Goal: Transaction & Acquisition: Purchase product/service

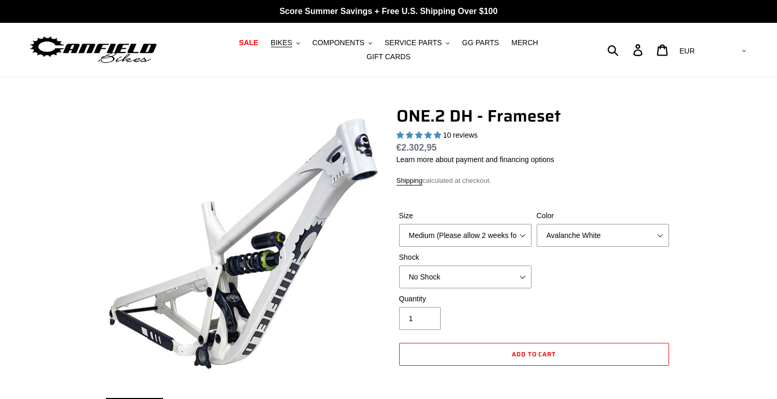
select select "highest-rating"
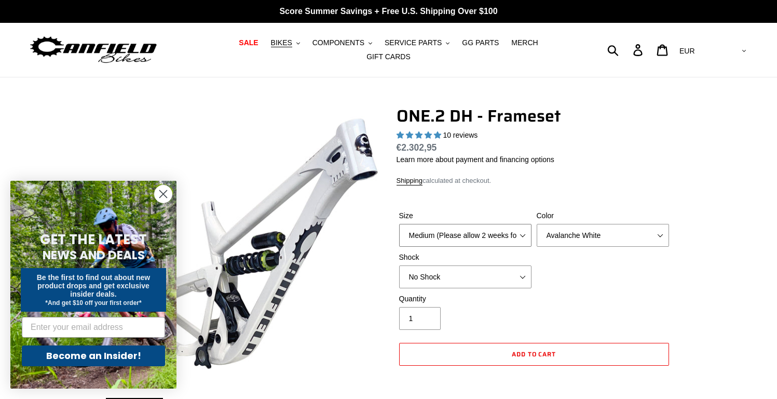
click at [521, 233] on select "Medium (Please allow 2 weeks for delivery) Large (Sold Out)" at bounding box center [465, 235] width 132 height 23
click at [399, 224] on select "Medium (Please allow 2 weeks for delivery) Large (Sold Out)" at bounding box center [465, 235] width 132 height 23
click at [638, 215] on div "Color Avalanche White Bentonite Grey" at bounding box center [603, 228] width 138 height 36
click at [170, 192] on circle "Close dialog" at bounding box center [163, 193] width 17 height 17
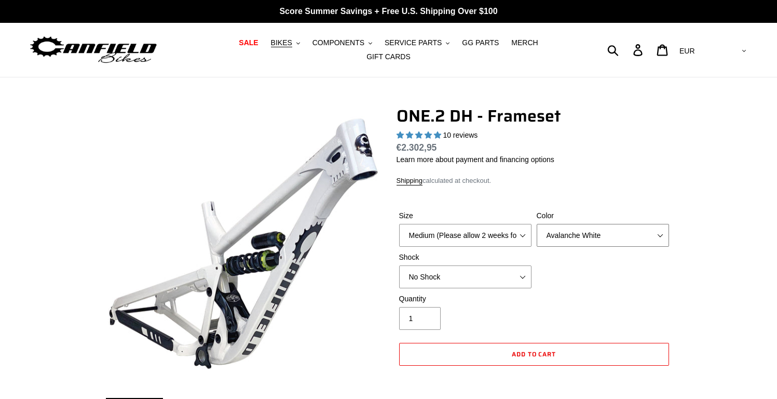
click at [631, 236] on select "Avalanche White Bentonite Grey" at bounding box center [603, 235] width 132 height 23
click at [537, 224] on select "Avalanche White Bentonite Grey" at bounding box center [603, 235] width 132 height 23
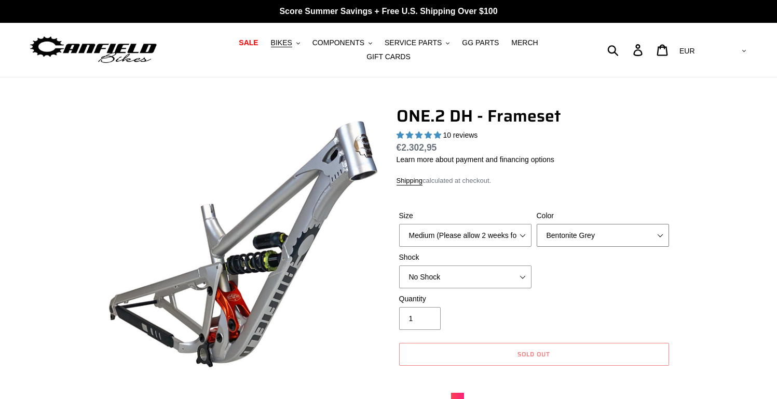
click at [654, 232] on select "Avalanche White Bentonite Grey" at bounding box center [603, 235] width 132 height 23
click at [537, 224] on select "Avalanche White Bentonite Grey" at bounding box center [603, 235] width 132 height 23
click at [595, 243] on div "Size Medium (Please allow 2 weeks for delivery) Large (Sold Out) Color Avalanch…" at bounding box center [534, 251] width 275 height 83
click at [626, 233] on select "Avalanche White Bentonite Grey" at bounding box center [603, 235] width 132 height 23
click at [537, 224] on select "Avalanche White Bentonite Grey" at bounding box center [603, 235] width 132 height 23
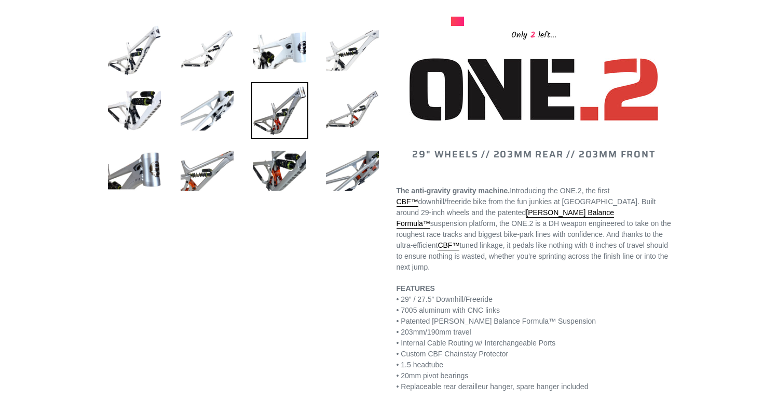
scroll to position [362, 0]
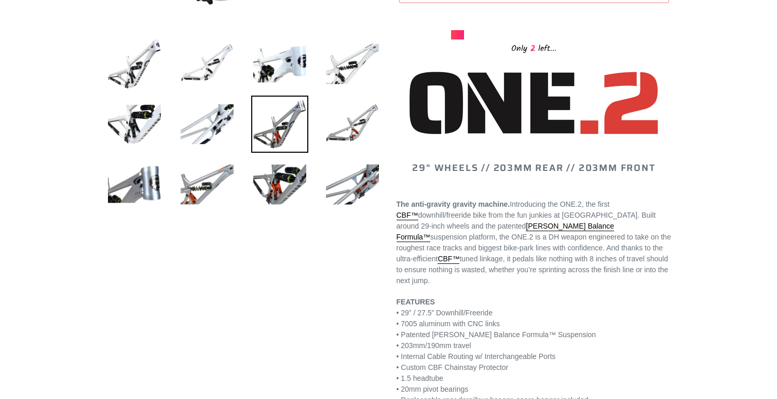
click at [170, 175] on li at bounding box center [199, 187] width 73 height 60
click at [141, 183] on img at bounding box center [134, 184] width 57 height 57
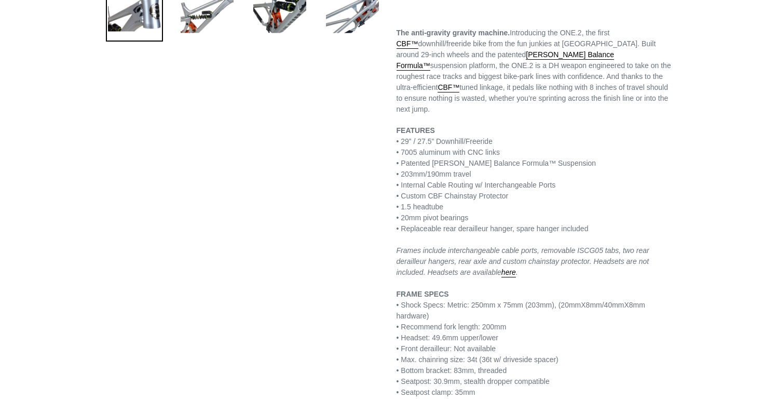
scroll to position [546, 0]
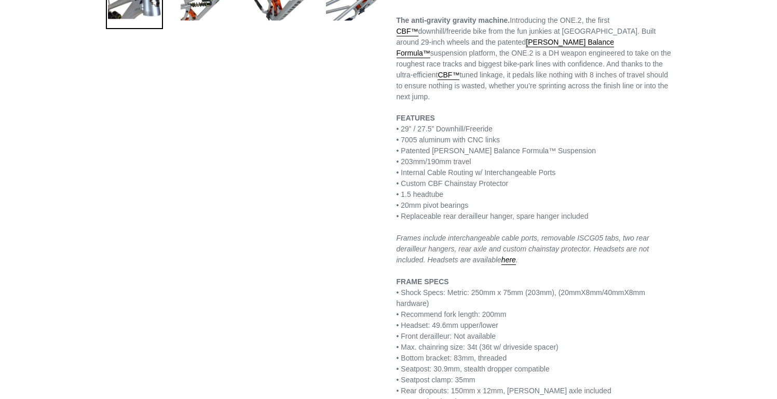
click at [556, 279] on p "FEATURES • 29” / 27.5” Downhill/Freeride • 7005 aluminum with CNC links • Paten…" at bounding box center [534, 276] width 275 height 327
click at [569, 279] on p "FEATURES • 29” / 27.5” Downhill/Freeride • 7005 aluminum with CNC links • Paten…" at bounding box center [534, 276] width 275 height 327
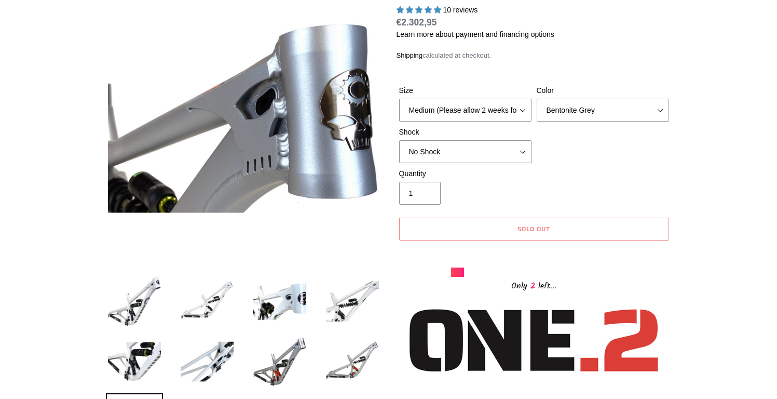
scroll to position [132, 0]
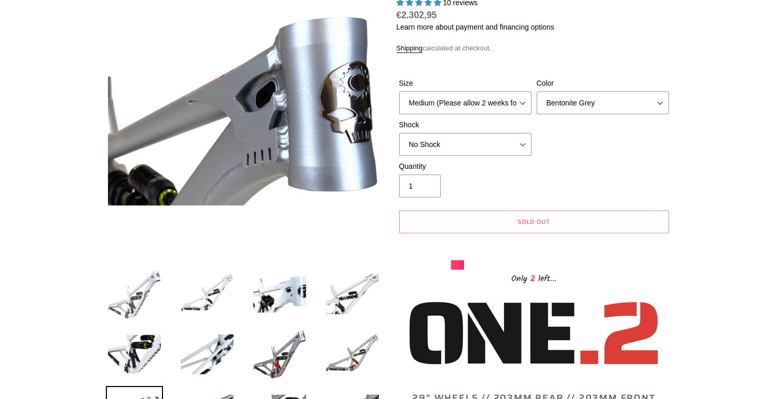
click at [128, 296] on img at bounding box center [134, 293] width 57 height 57
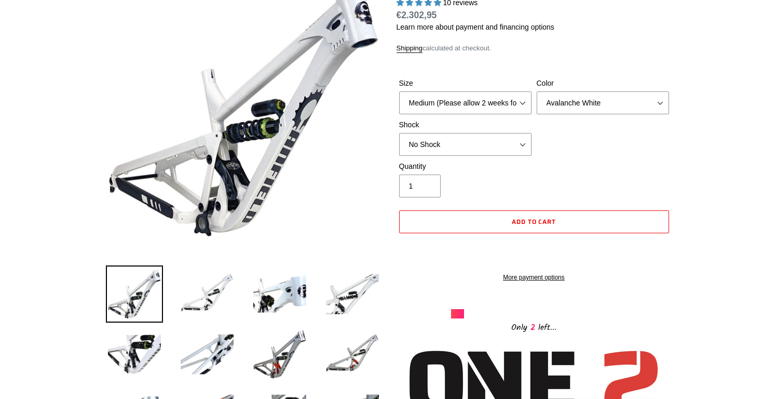
click at [176, 289] on li at bounding box center [199, 296] width 73 height 60
click at [212, 289] on img at bounding box center [207, 293] width 57 height 57
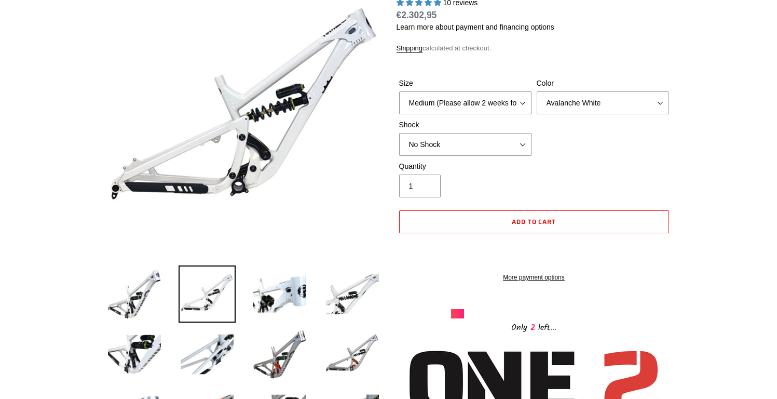
click at [316, 278] on li at bounding box center [344, 296] width 73 height 60
click at [297, 288] on img at bounding box center [279, 293] width 57 height 57
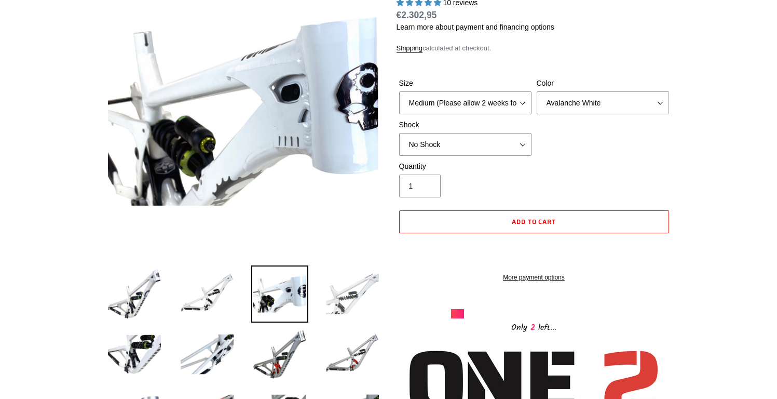
click at [353, 282] on img at bounding box center [352, 293] width 57 height 57
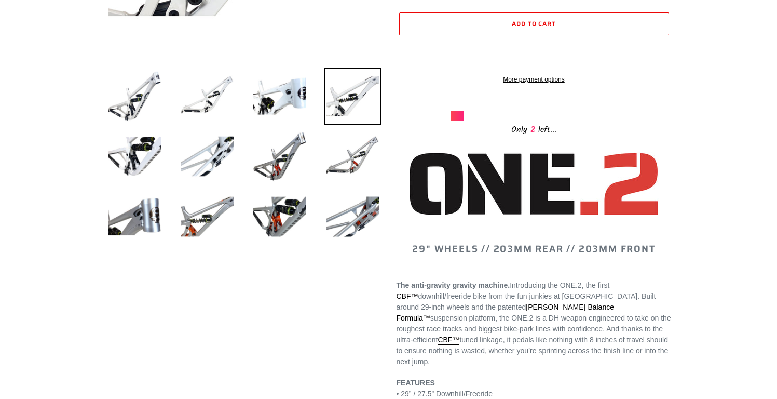
scroll to position [0, 0]
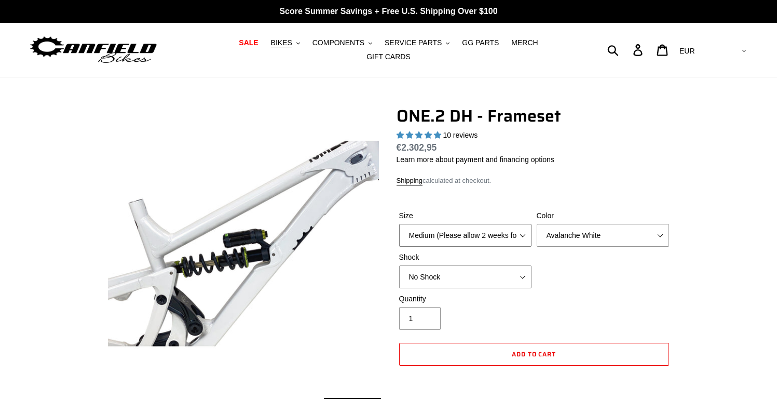
click at [503, 229] on select "Medium (Please allow 2 weeks for delivery) Large (Sold Out)" at bounding box center [465, 235] width 132 height 23
click at [399, 224] on select "Medium (Please allow 2 weeks for delivery) Large (Sold Out)" at bounding box center [465, 235] width 132 height 23
click at [580, 228] on select "Avalanche White Bentonite Grey" at bounding box center [603, 235] width 132 height 23
click at [537, 224] on select "Avalanche White Bentonite Grey" at bounding box center [603, 235] width 132 height 23
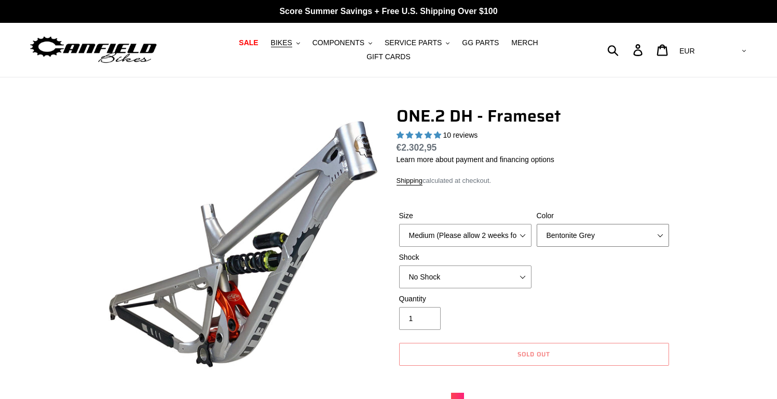
click at [591, 228] on select "Avalanche White Bentonite Grey" at bounding box center [603, 235] width 132 height 23
select select "Avalanche White"
click at [537, 224] on select "Avalanche White Bentonite Grey" at bounding box center [603, 235] width 132 height 23
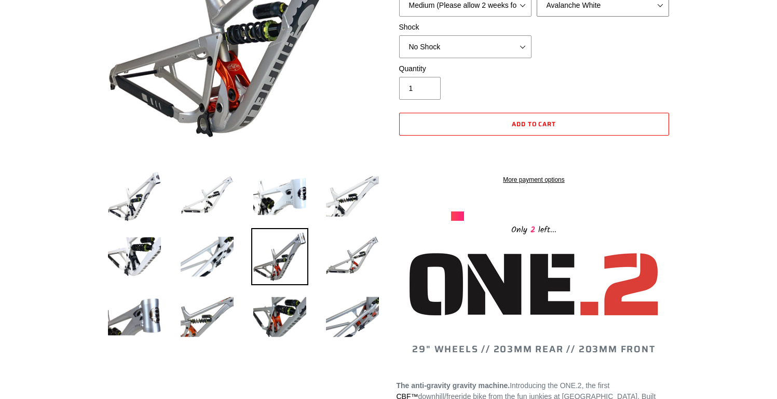
scroll to position [257, 0]
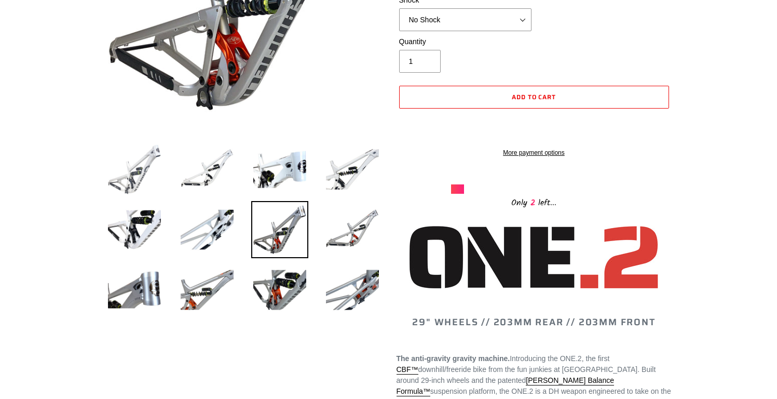
click at [125, 166] on img at bounding box center [134, 169] width 57 height 57
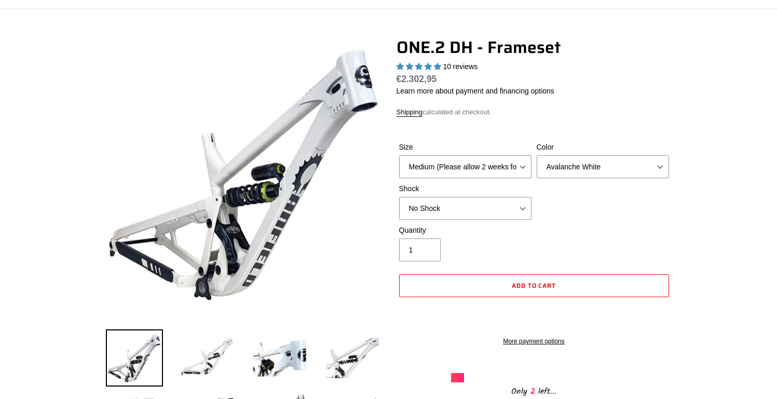
scroll to position [66, 0]
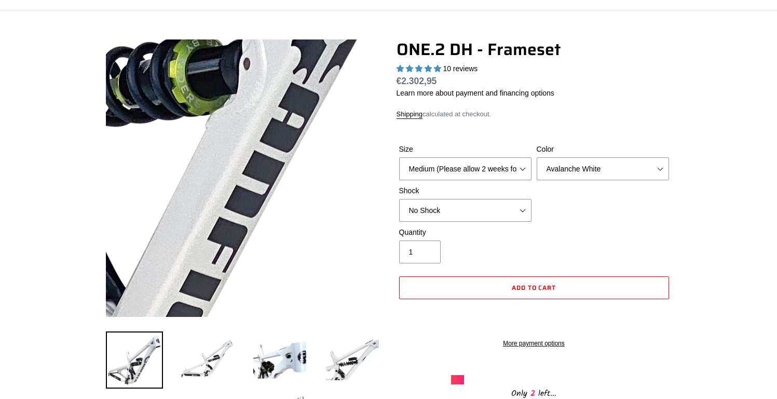
click at [293, 231] on img at bounding box center [99, 9] width 1063 height 1063
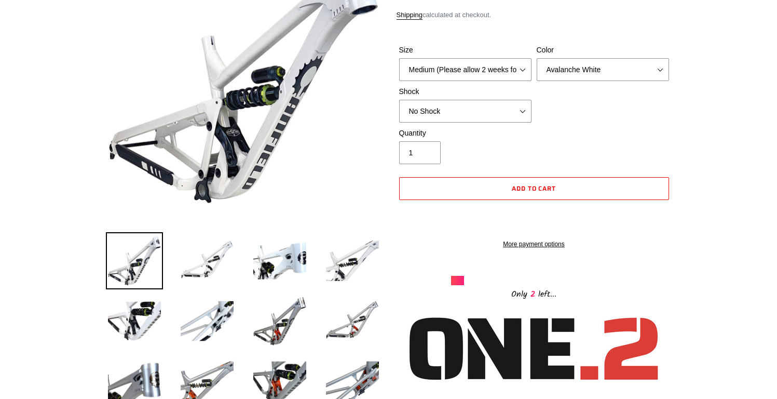
scroll to position [170, 0]
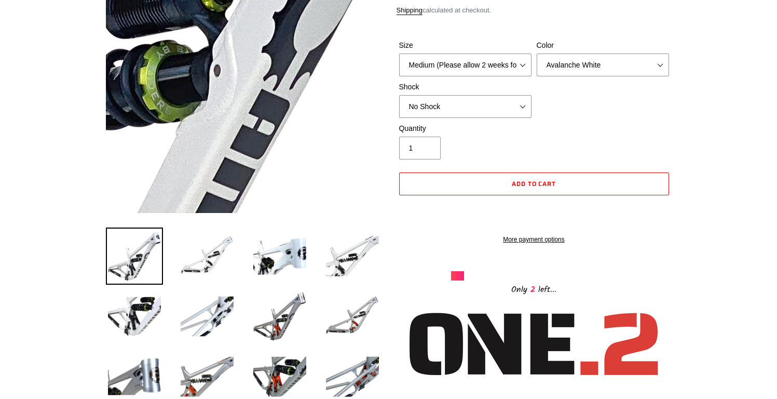
click at [304, 88] on img at bounding box center [70, 16] width 1063 height 1063
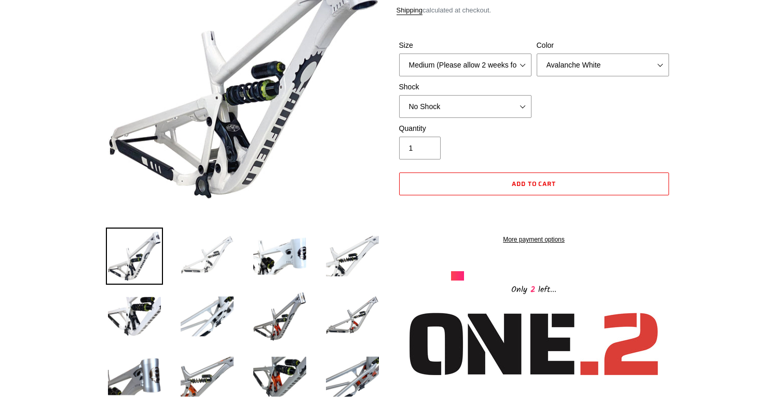
click at [211, 261] on img at bounding box center [207, 255] width 57 height 57
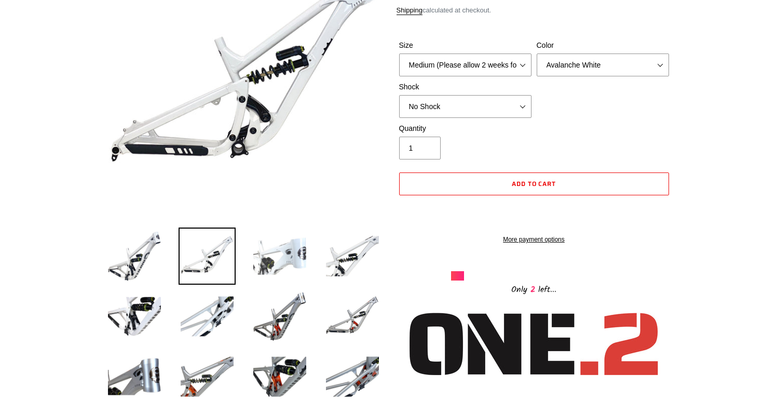
click at [298, 252] on img at bounding box center [279, 255] width 57 height 57
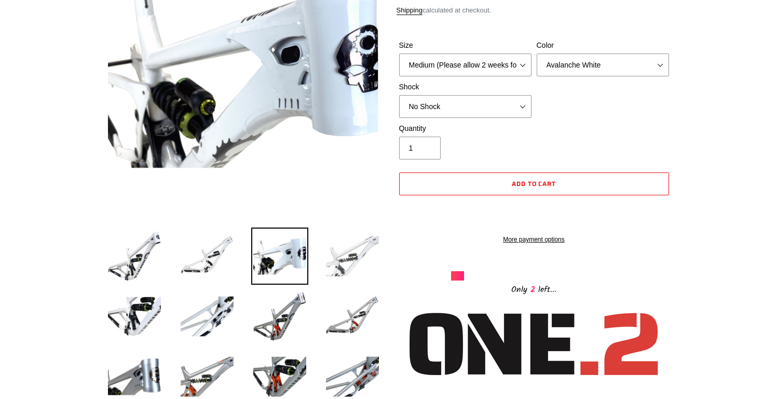
click at [365, 252] on img at bounding box center [352, 255] width 57 height 57
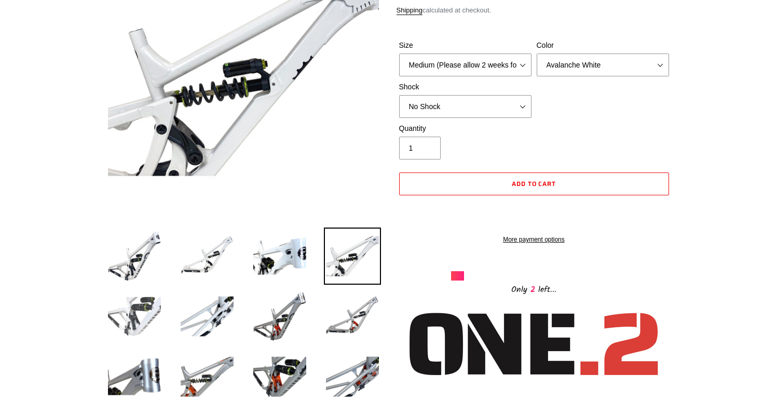
click at [156, 298] on img at bounding box center [134, 316] width 57 height 57
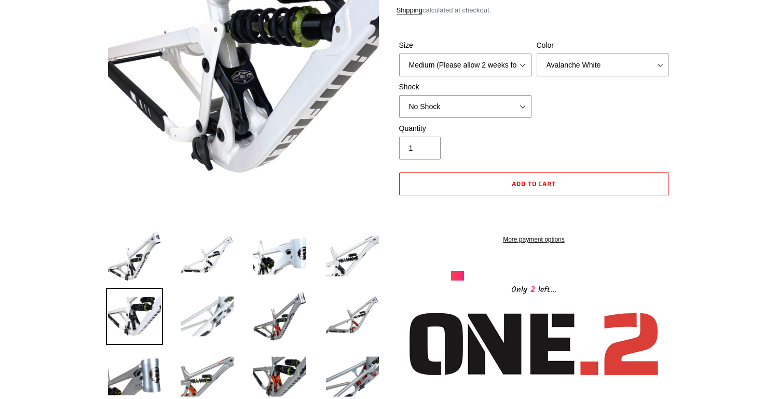
click at [211, 303] on img at bounding box center [207, 316] width 57 height 57
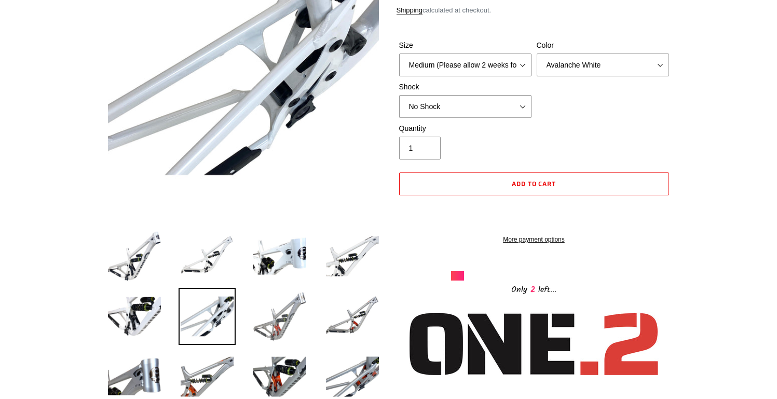
click at [272, 310] on img at bounding box center [279, 316] width 57 height 57
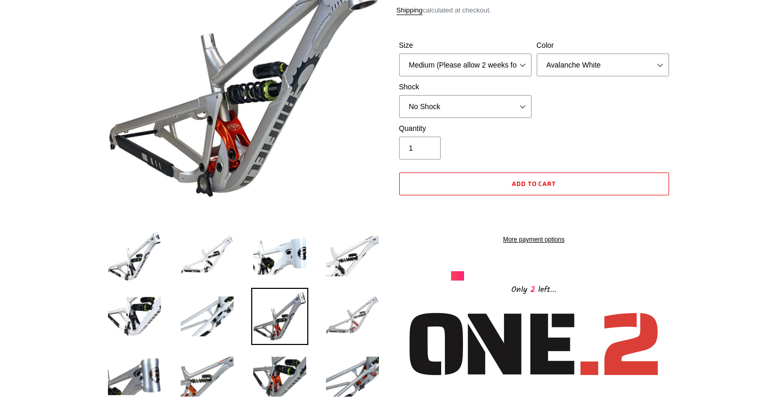
click at [364, 317] on img at bounding box center [352, 316] width 57 height 57
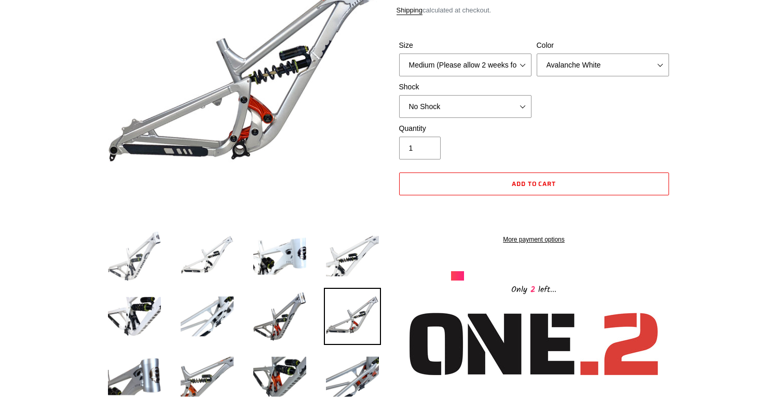
click at [149, 242] on img at bounding box center [134, 255] width 57 height 57
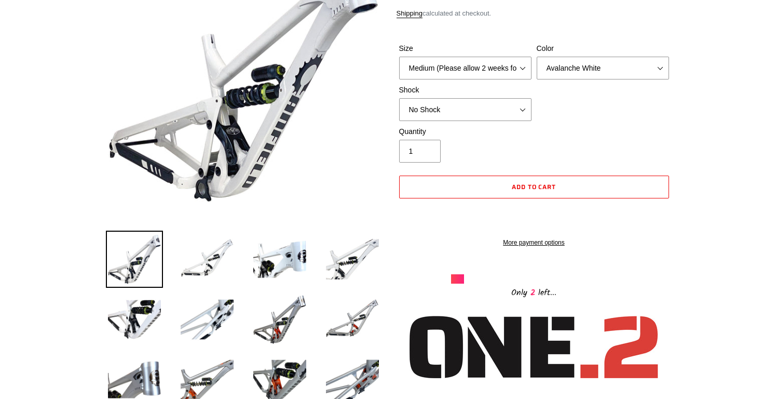
scroll to position [0, 0]
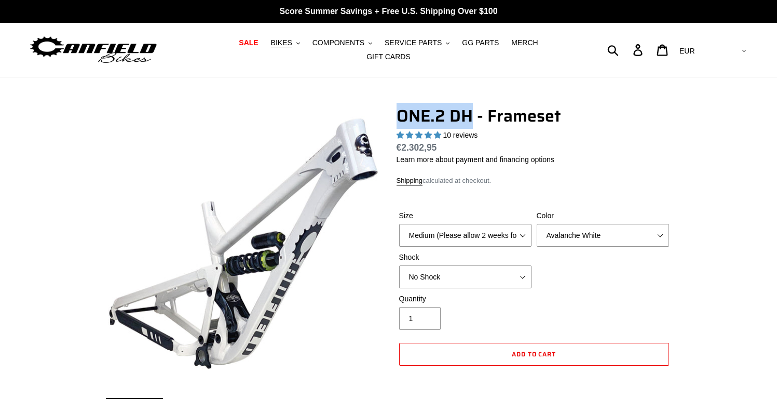
drag, startPoint x: 399, startPoint y: 109, endPoint x: 471, endPoint y: 108, distance: 72.7
click at [472, 108] on h1 "ONE.2 DH - Frameset" at bounding box center [534, 116] width 275 height 20
